Goal: Task Accomplishment & Management: Manage account settings

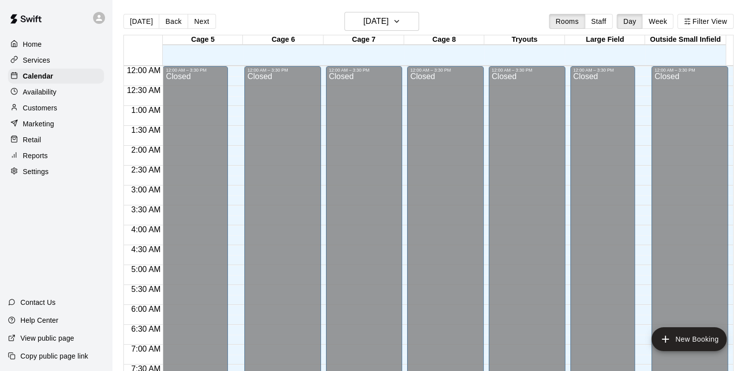
scroll to position [608, 0]
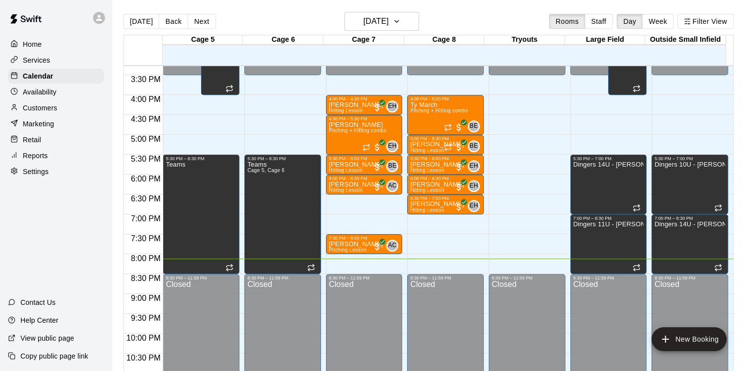
drag, startPoint x: 49, startPoint y: 108, endPoint x: 56, endPoint y: 105, distance: 7.8
click at [49, 108] on p "Customers" at bounding box center [40, 108] width 34 height 10
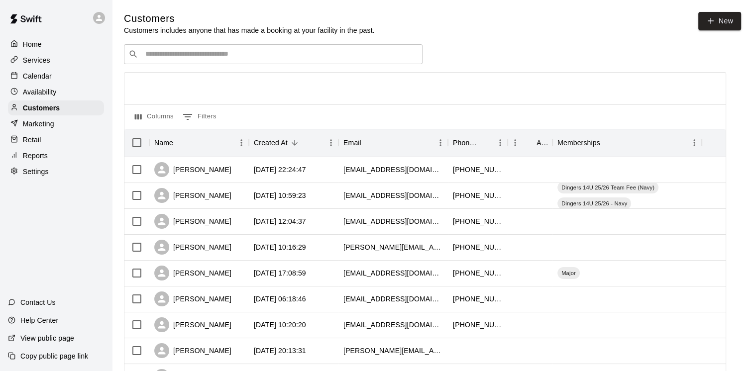
click at [234, 57] on input "Search customers by name or email" at bounding box center [280, 54] width 276 height 10
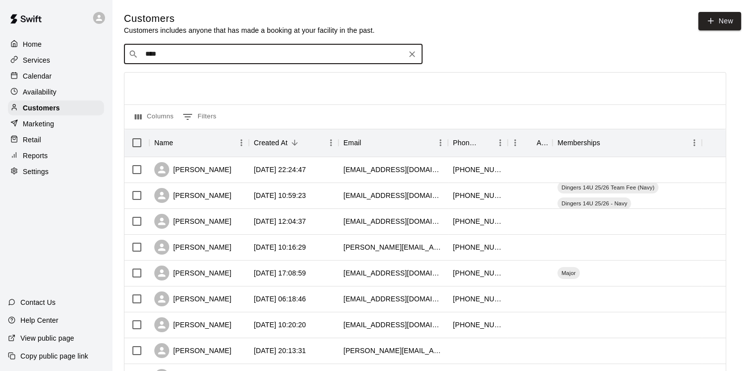
type input "*****"
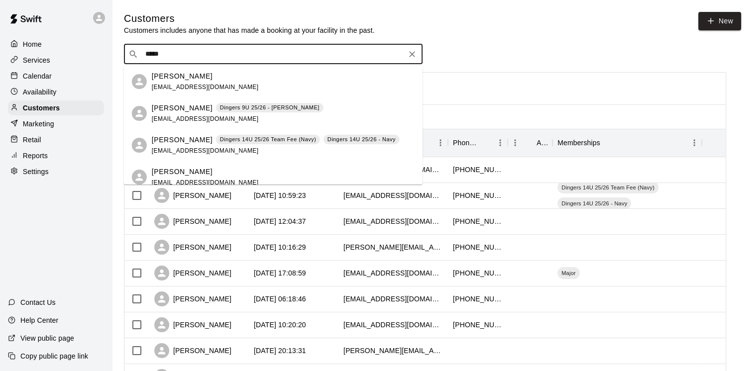
click at [199, 143] on p "[PERSON_NAME]" at bounding box center [182, 140] width 61 height 10
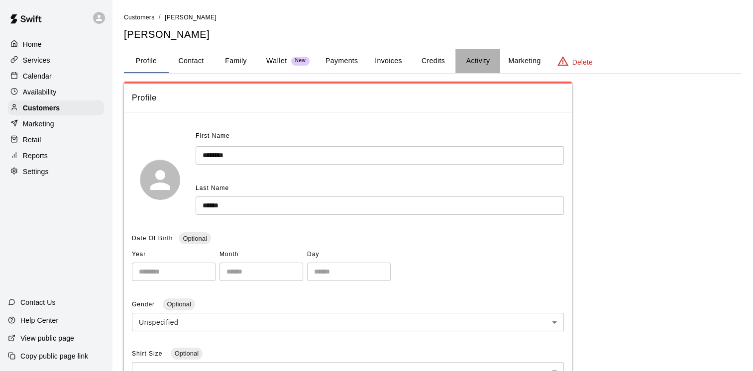
click at [477, 64] on button "Activity" at bounding box center [477, 61] width 45 height 24
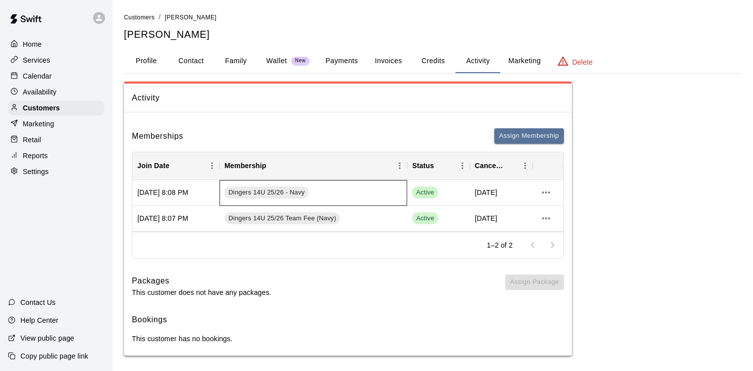
click at [221, 196] on div "Dingers 14U 25/26 - Navy" at bounding box center [313, 193] width 188 height 26
click at [228, 194] on span "Dingers 14U 25/26 - Navy" at bounding box center [266, 192] width 84 height 9
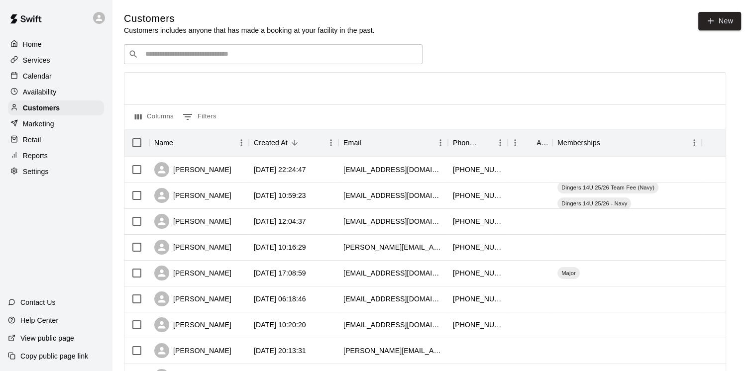
click at [233, 55] on input "Search customers by name or email" at bounding box center [280, 54] width 276 height 10
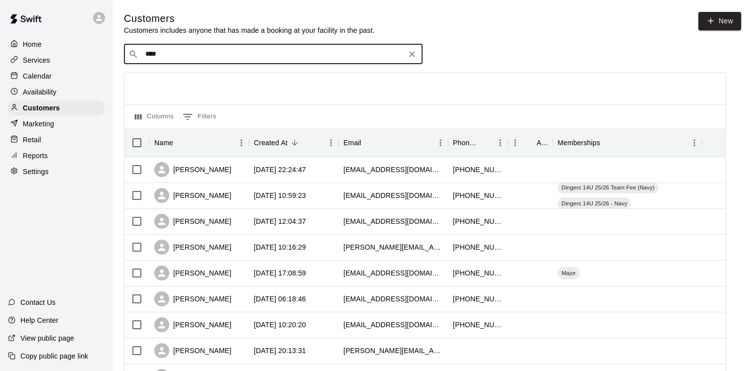
type input "*****"
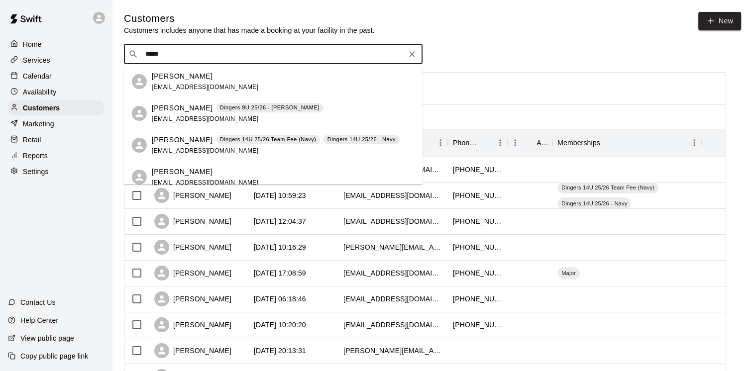
click at [177, 142] on p "[PERSON_NAME]" at bounding box center [182, 140] width 61 height 10
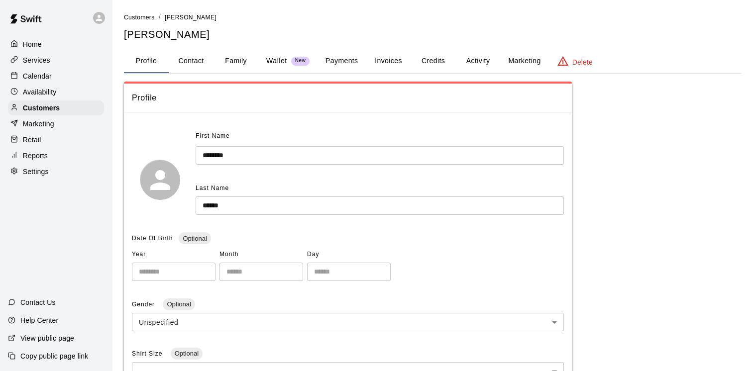
click at [191, 59] on button "Contact" at bounding box center [191, 61] width 45 height 24
select select "**"
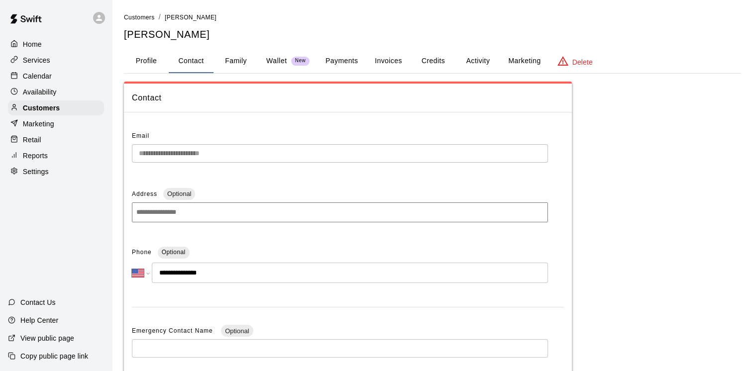
click at [42, 78] on p "Calendar" at bounding box center [37, 76] width 29 height 10
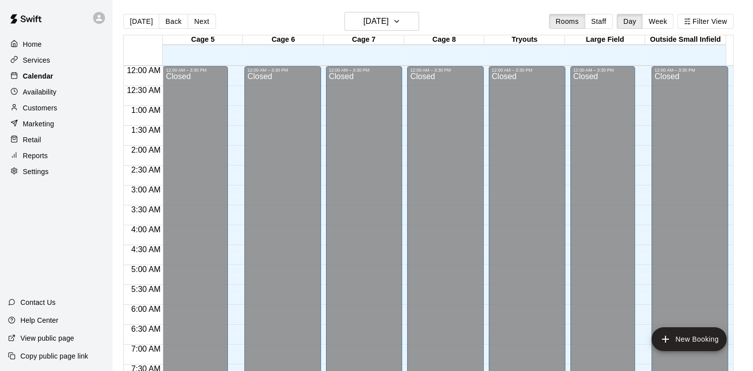
scroll to position [608, 0]
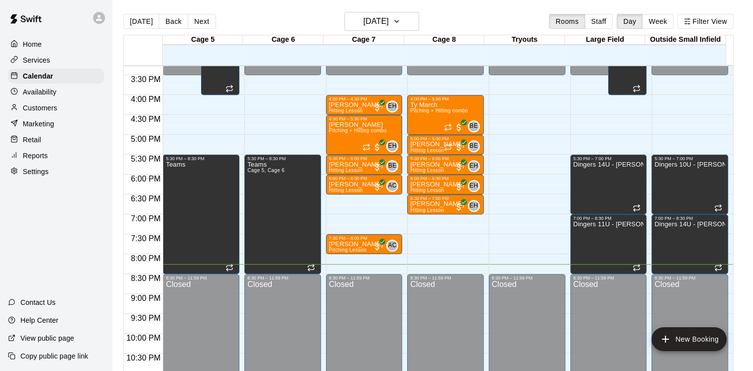
click at [55, 115] on div "Customers" at bounding box center [56, 108] width 96 height 15
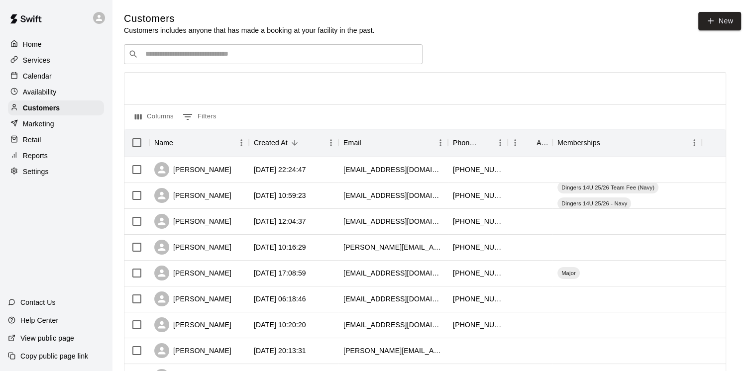
click at [153, 57] on input "Search customers by name or email" at bounding box center [280, 54] width 276 height 10
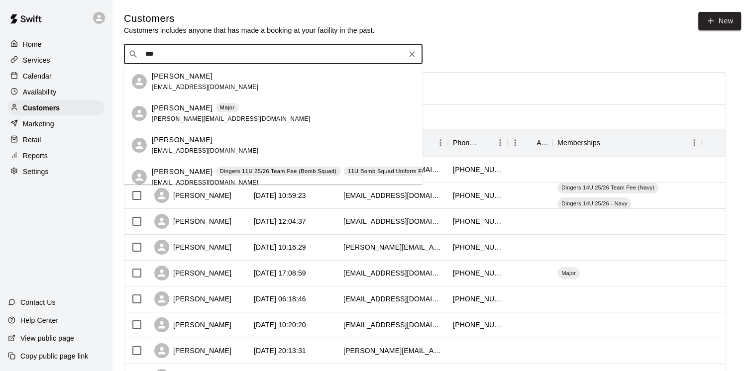
type input "****"
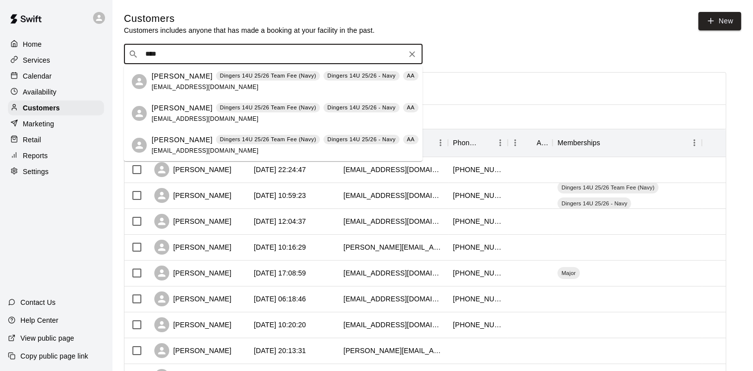
click at [224, 90] on span "[EMAIL_ADDRESS][DOMAIN_NAME]" at bounding box center [205, 87] width 107 height 7
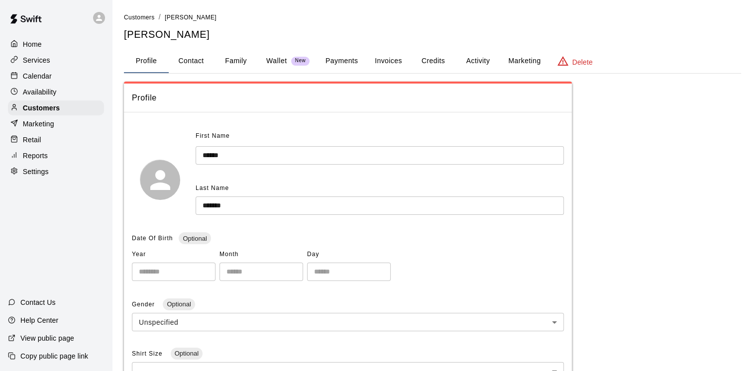
click at [242, 64] on button "Family" at bounding box center [235, 61] width 45 height 24
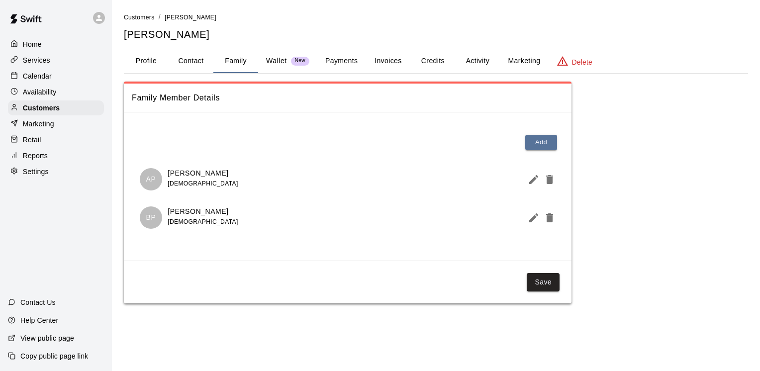
click at [534, 61] on button "Marketing" at bounding box center [524, 61] width 48 height 24
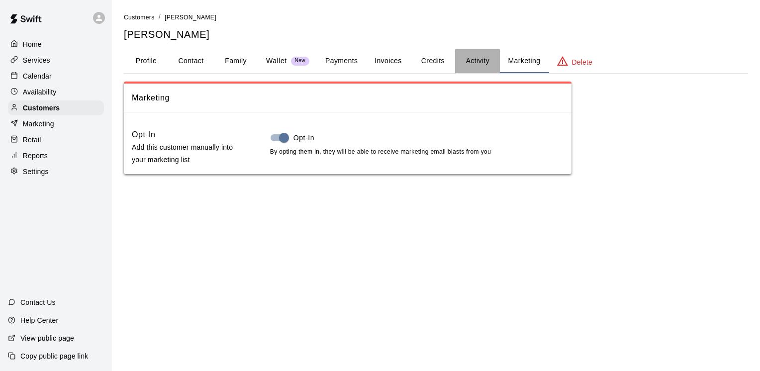
click at [488, 63] on button "Activity" at bounding box center [477, 61] width 45 height 24
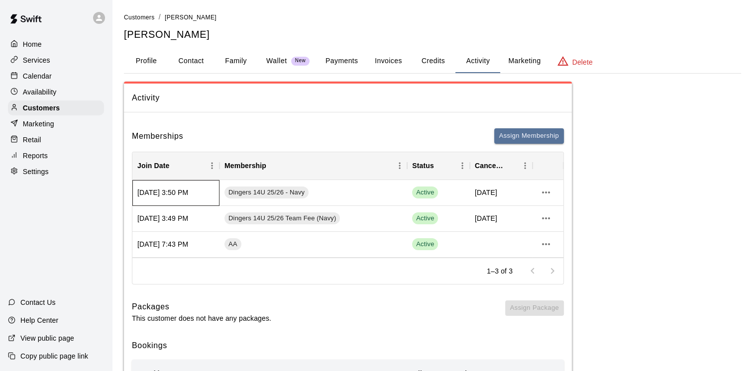
click at [208, 199] on div "[DATE] 3:50 PM" at bounding box center [175, 193] width 87 height 26
click at [290, 196] on span "Dingers 14U 25/26 - Navy" at bounding box center [266, 192] width 84 height 9
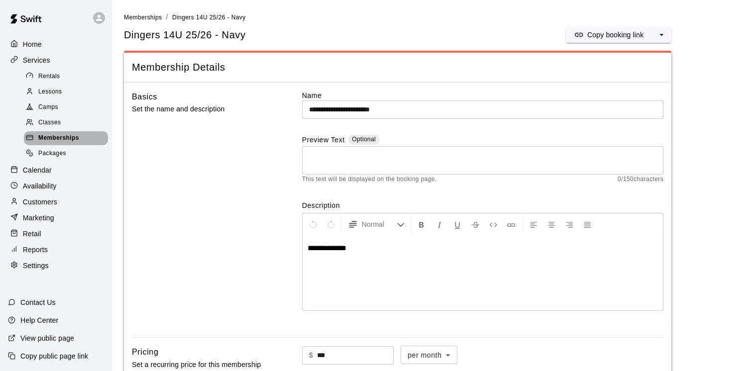
click at [54, 143] on span "Memberships" at bounding box center [58, 138] width 41 height 10
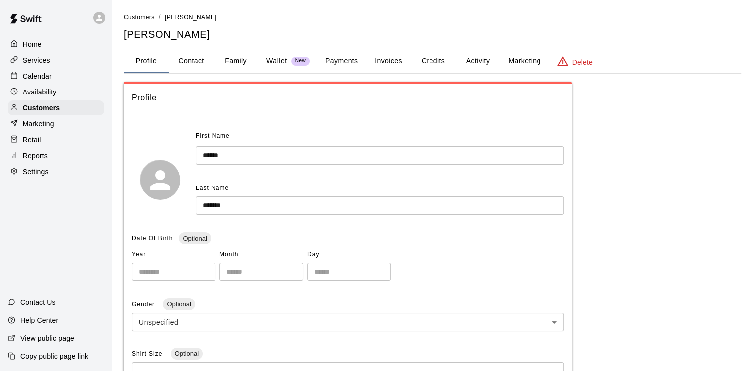
click at [465, 60] on button "Activity" at bounding box center [477, 61] width 45 height 24
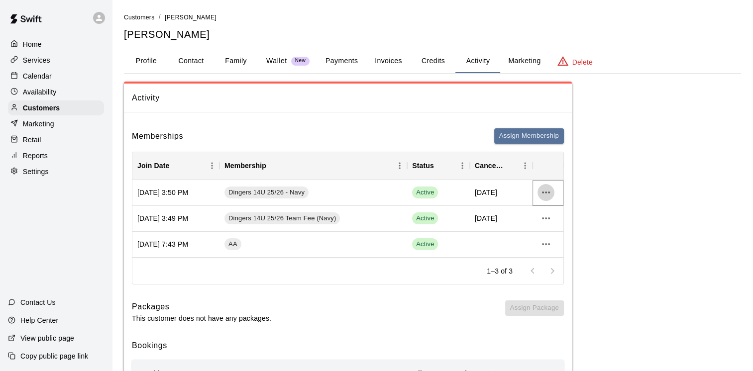
click at [548, 189] on icon "more actions" at bounding box center [546, 193] width 12 height 12
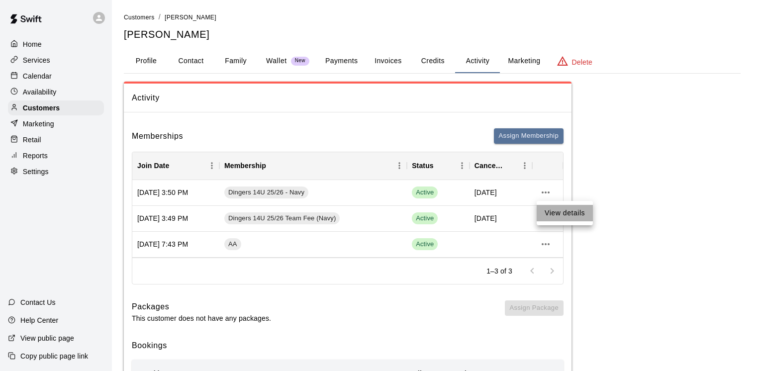
click at [553, 209] on li "View details" at bounding box center [565, 213] width 56 height 16
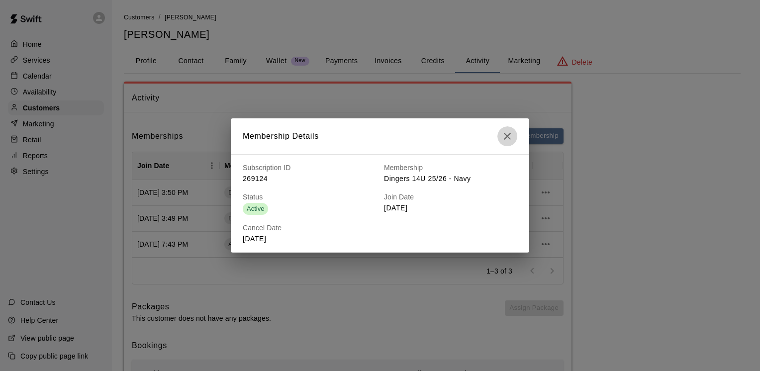
click at [507, 133] on icon "button" at bounding box center [508, 136] width 12 height 12
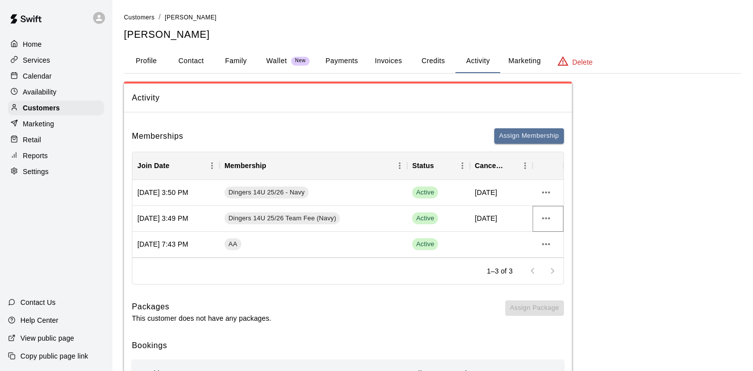
click at [544, 220] on icon "more actions" at bounding box center [546, 218] width 12 height 12
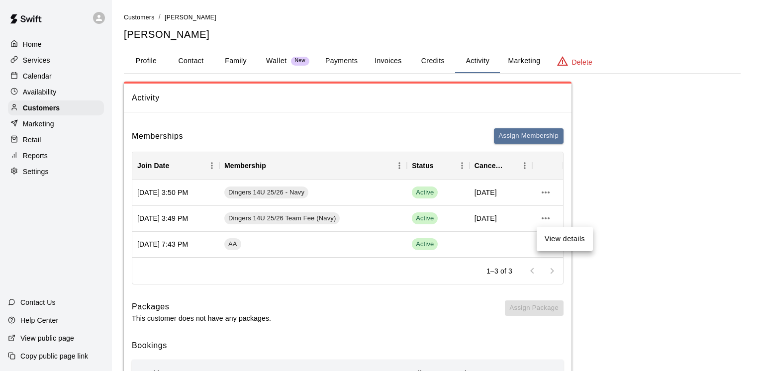
click at [557, 240] on li "View details" at bounding box center [565, 239] width 56 height 16
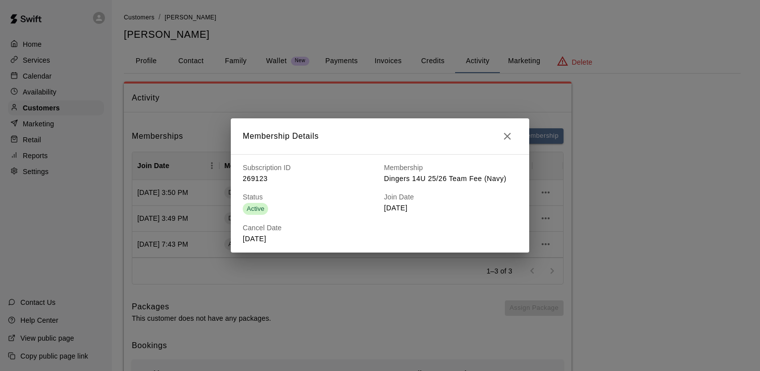
click at [508, 138] on icon "button" at bounding box center [508, 136] width 12 height 12
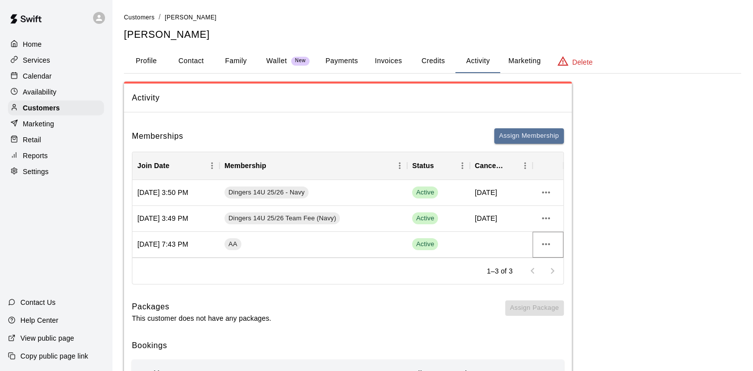
click at [542, 246] on icon "more actions" at bounding box center [546, 244] width 12 height 12
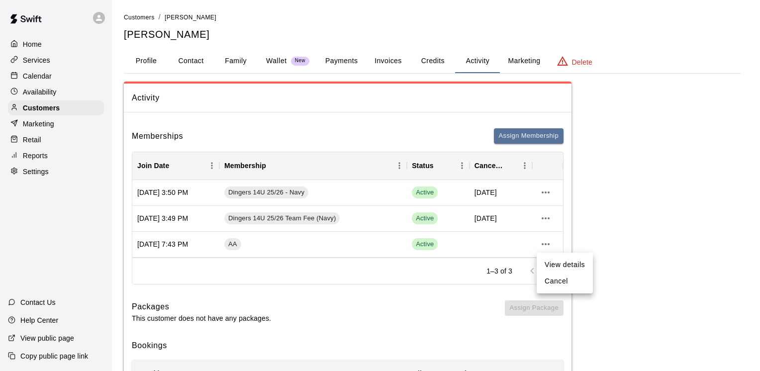
click at [545, 187] on div at bounding box center [380, 185] width 760 height 371
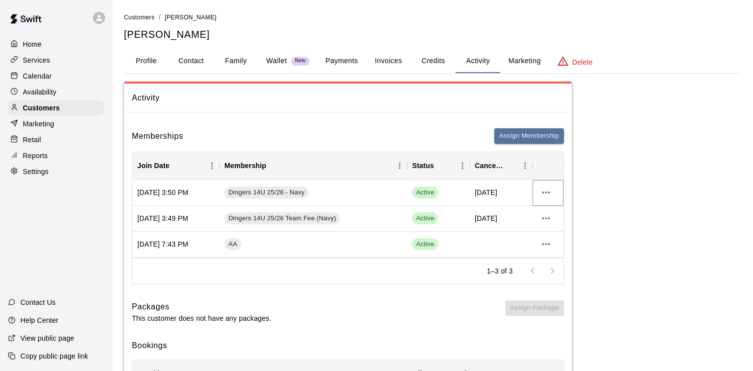
click at [544, 193] on icon "more actions" at bounding box center [546, 193] width 12 height 12
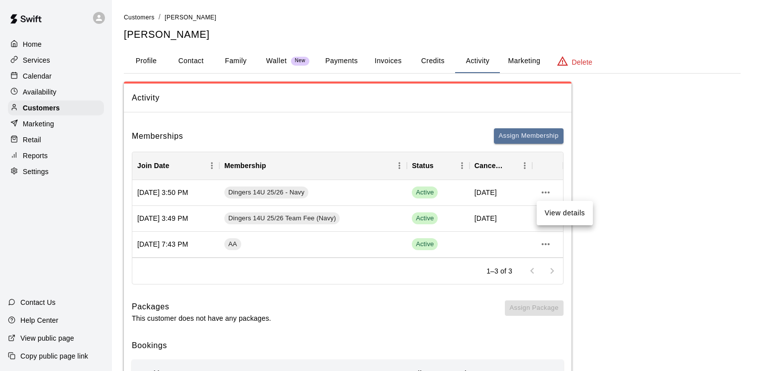
click at [549, 207] on li "View details" at bounding box center [565, 213] width 56 height 16
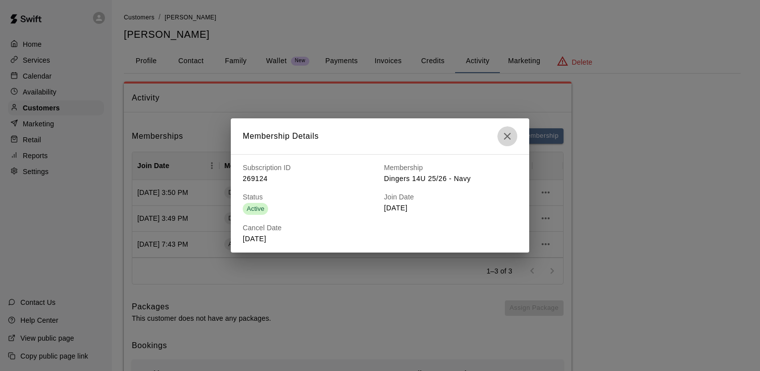
click at [509, 139] on icon "button" at bounding box center [508, 136] width 12 height 12
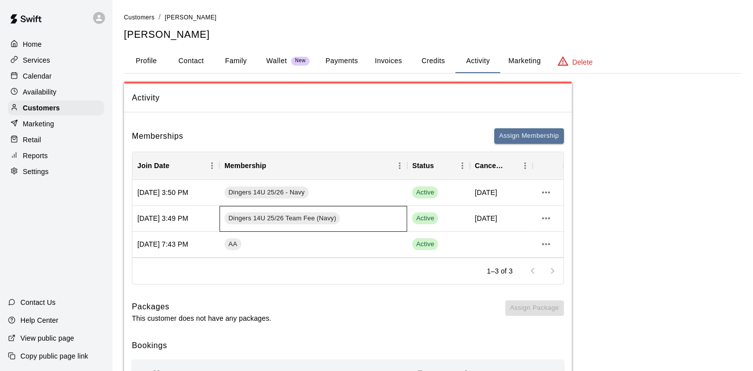
click at [345, 222] on div "Dingers 14U 25/26 Team Fee (Navy)" at bounding box center [313, 219] width 188 height 26
click at [415, 216] on span "Active" at bounding box center [425, 218] width 26 height 9
click at [550, 243] on icon "more actions" at bounding box center [546, 244] width 12 height 12
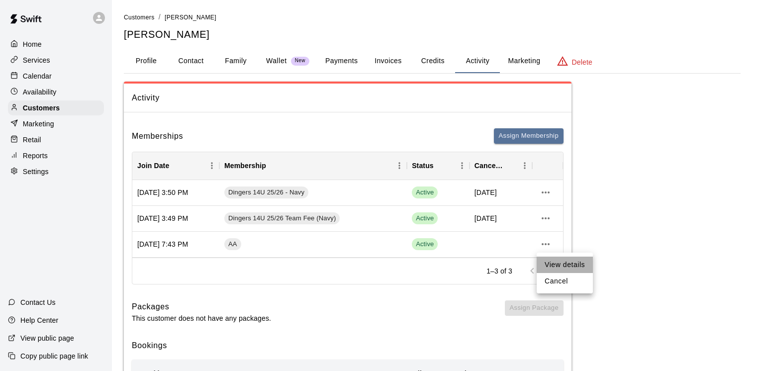
click at [549, 270] on li "View details" at bounding box center [565, 265] width 56 height 16
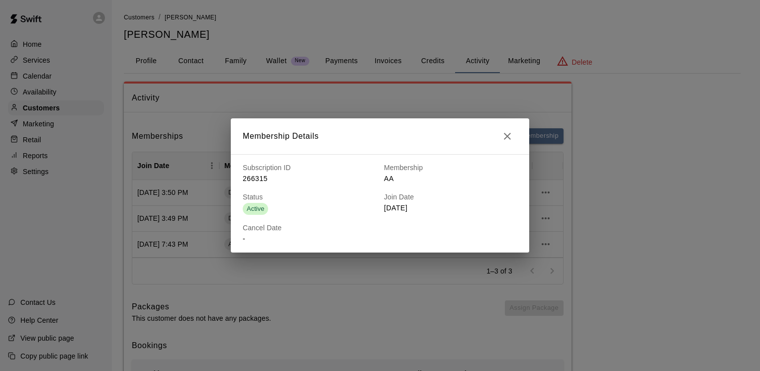
click at [509, 129] on button "button" at bounding box center [508, 136] width 20 height 20
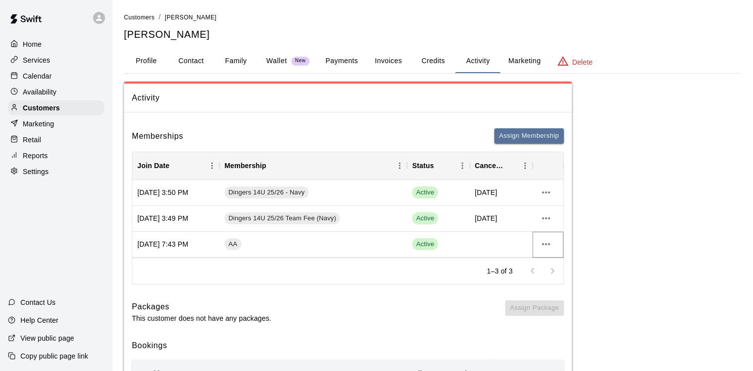
click at [546, 246] on icon "more actions" at bounding box center [546, 244] width 12 height 12
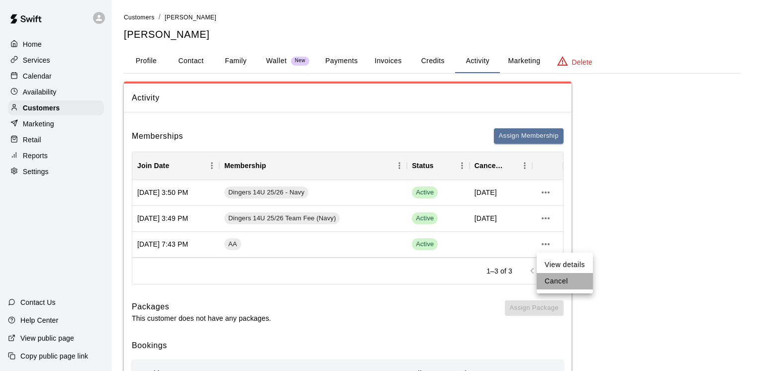
click at [544, 280] on li "Cancel" at bounding box center [565, 281] width 56 height 16
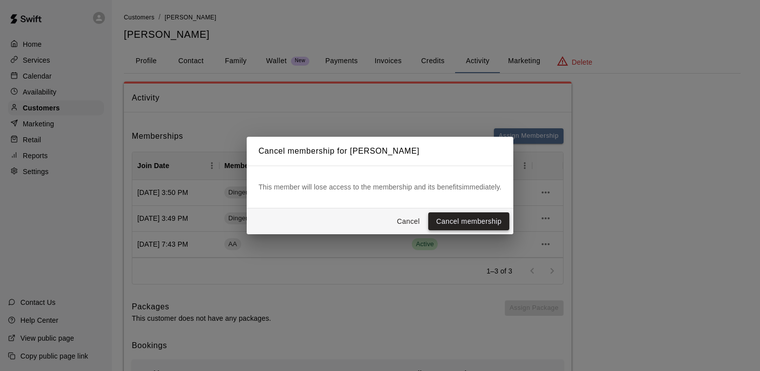
click at [472, 220] on button "Cancel membership" at bounding box center [468, 221] width 81 height 18
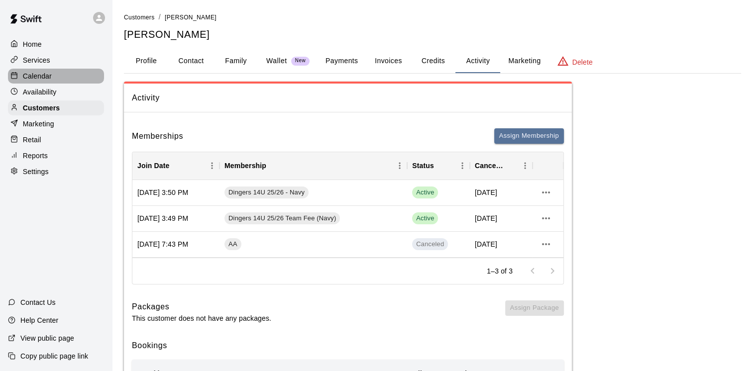
click at [77, 83] on div "Calendar" at bounding box center [56, 76] width 96 height 15
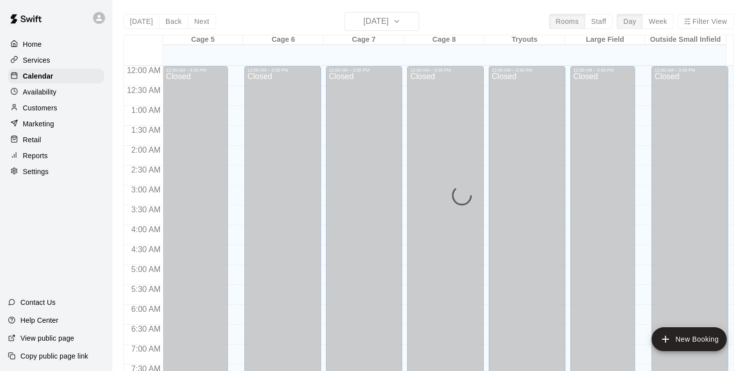
scroll to position [608, 0]
